Goal: Find specific page/section: Find specific page/section

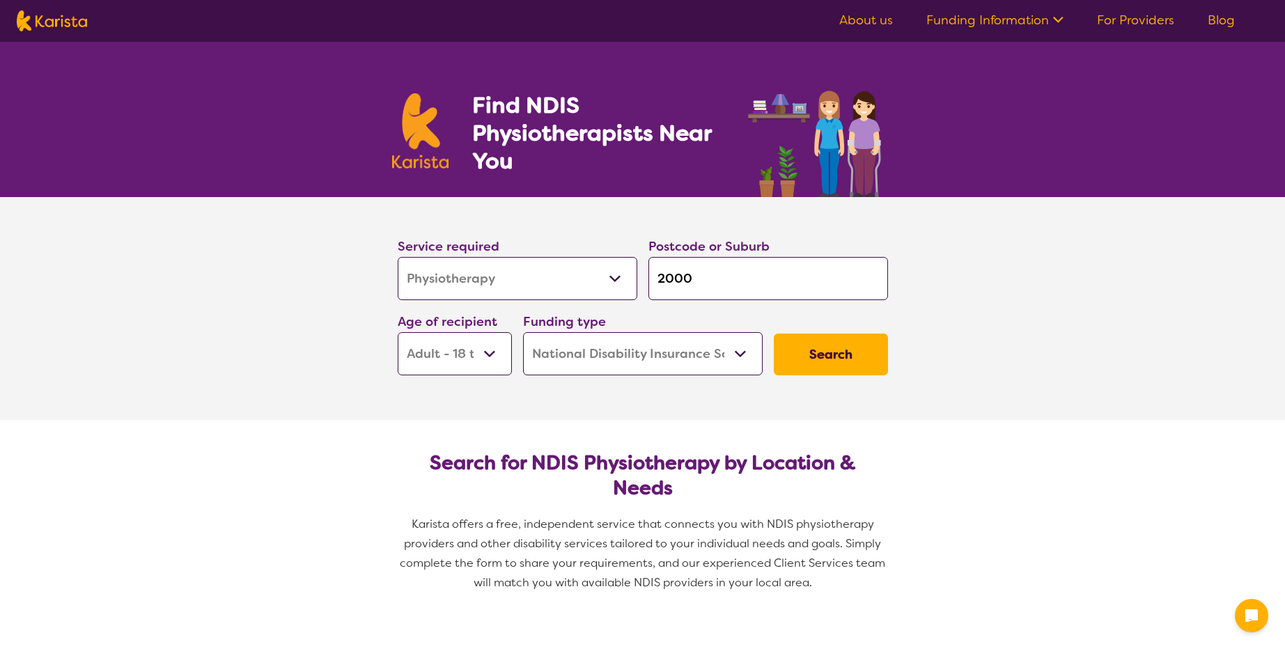
select select "Physiotherapy"
select select "AD"
select select "NDIS"
select select "Physiotherapy"
select select "AD"
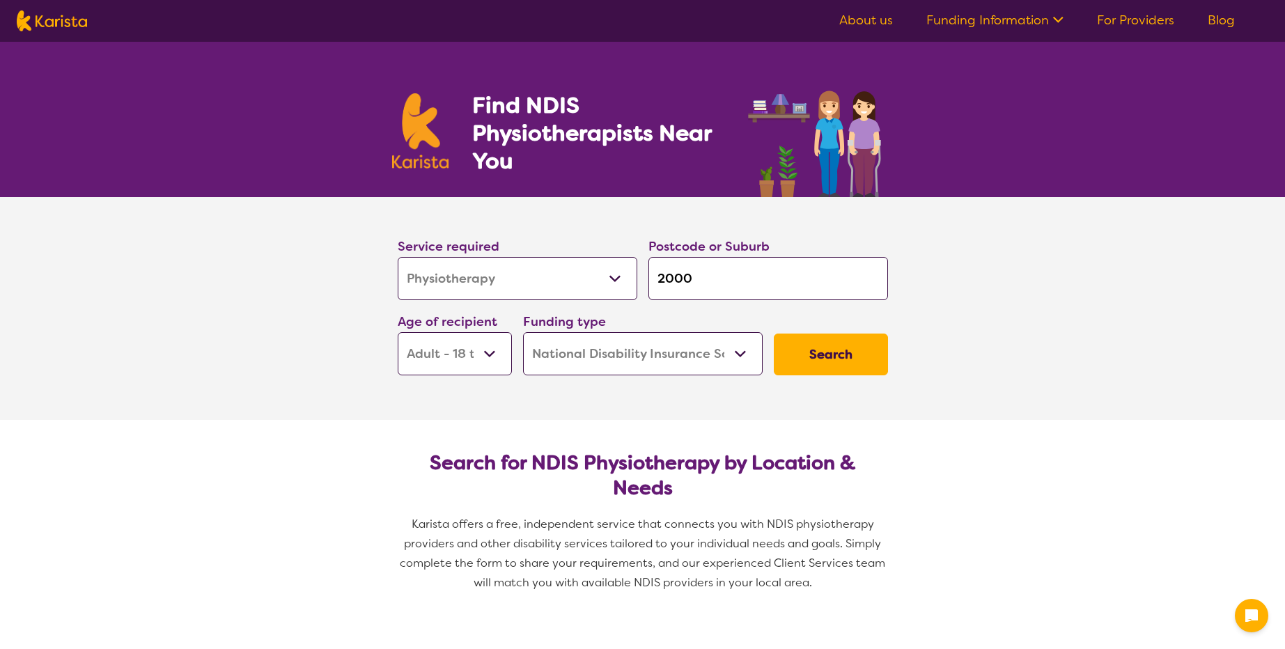
select select "NDIS"
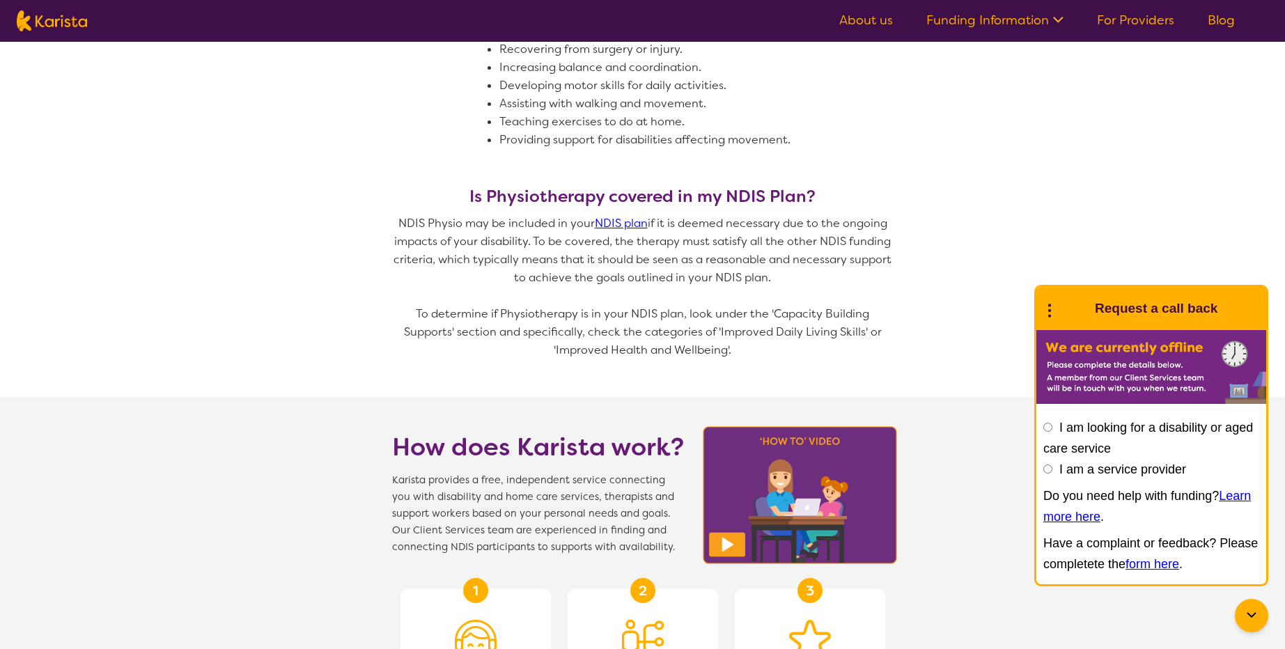
scroll to position [796, 0]
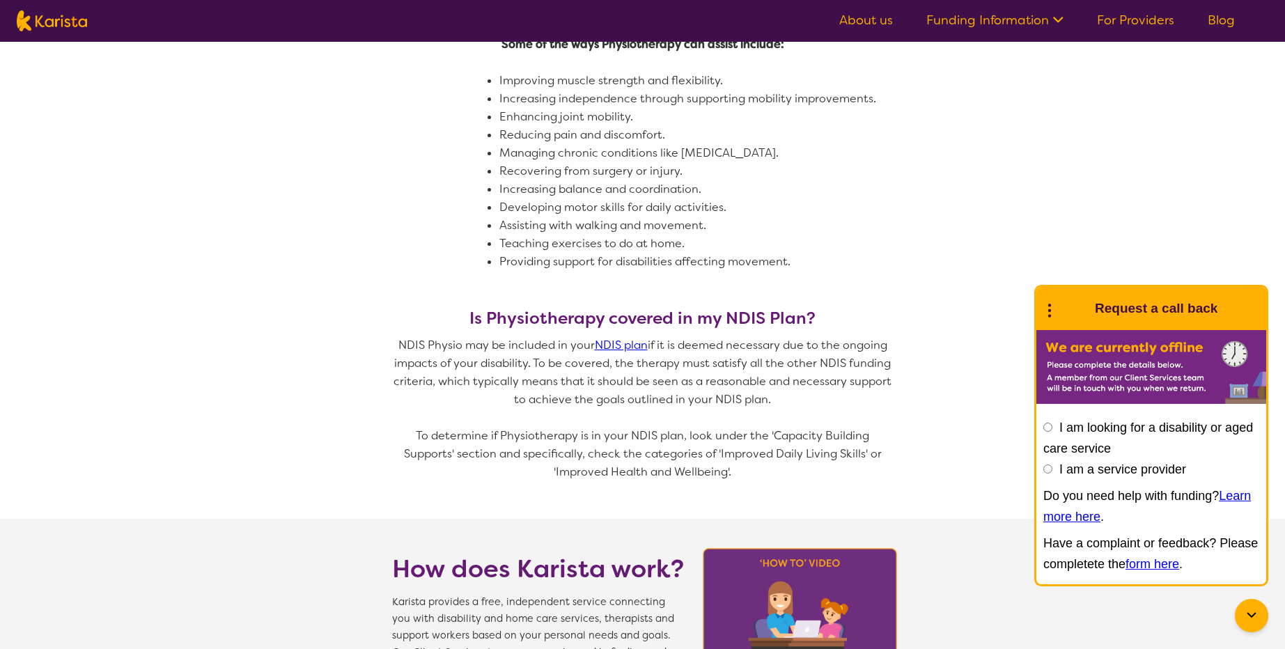
click at [1137, 20] on link "For Providers" at bounding box center [1135, 20] width 77 height 17
